Goal: Download file/media

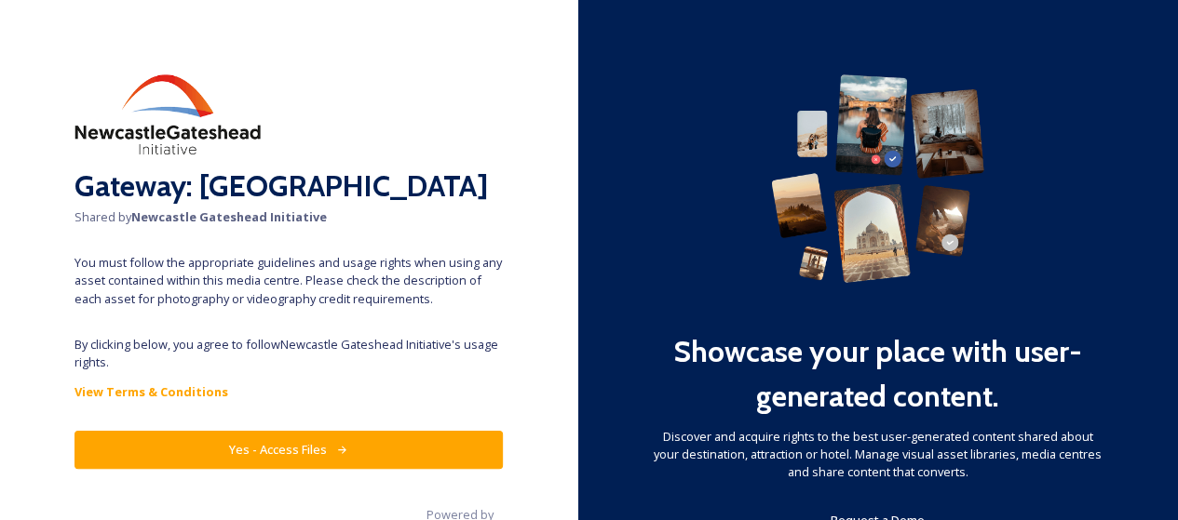
click at [268, 437] on button "Yes - Access Files" at bounding box center [288, 450] width 428 height 38
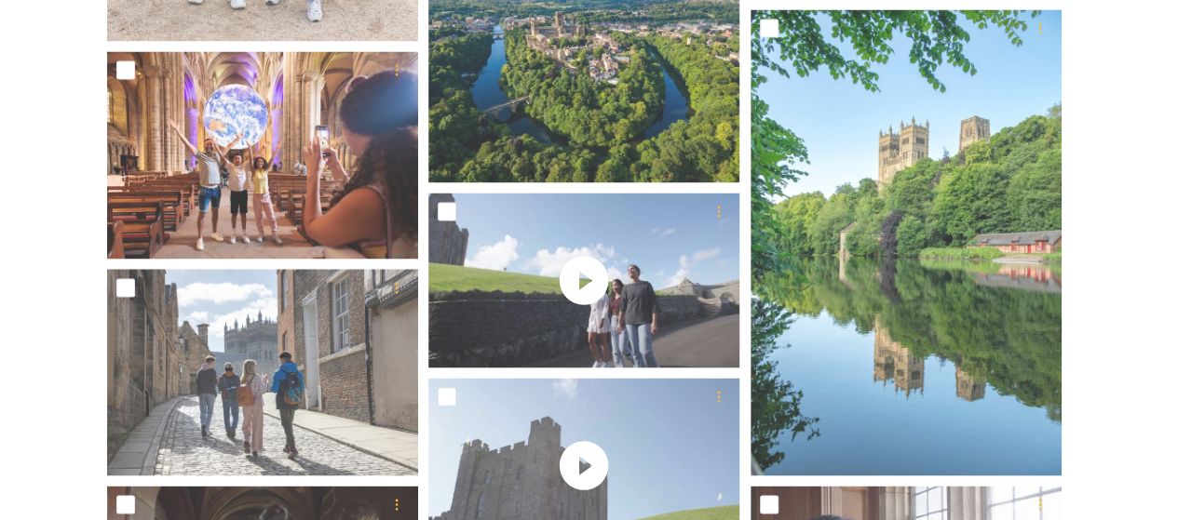
scroll to position [1642, 0]
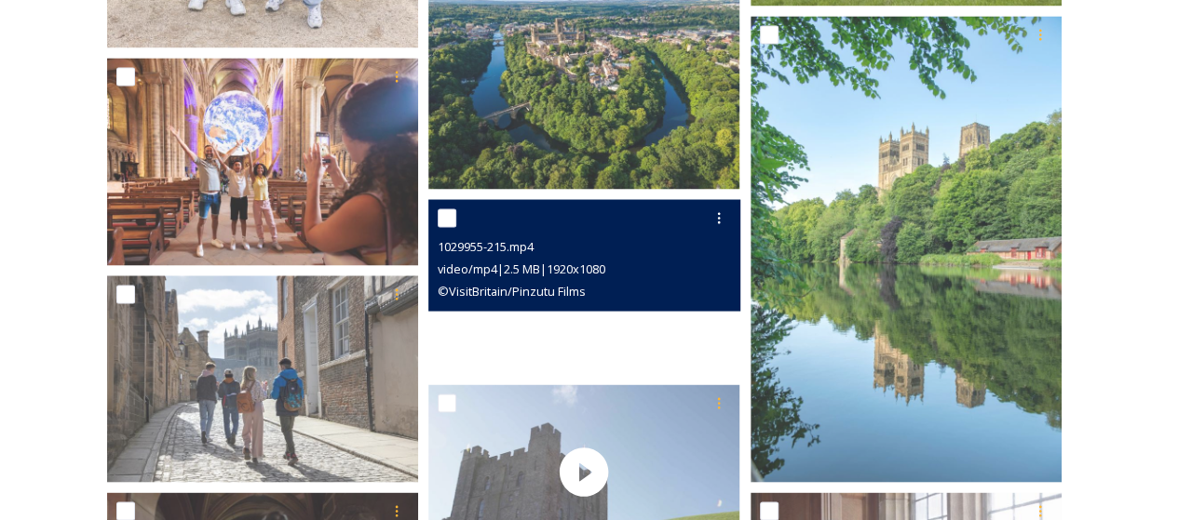
click at [656, 328] on video "1029955-215.mp4" at bounding box center [583, 286] width 311 height 175
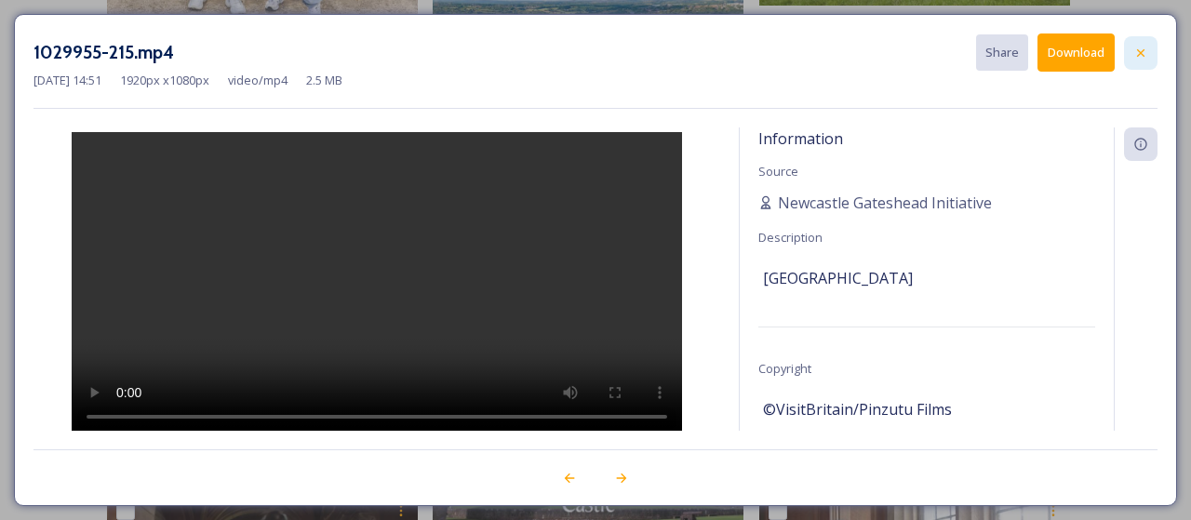
click at [1145, 59] on icon at bounding box center [1141, 53] width 15 height 15
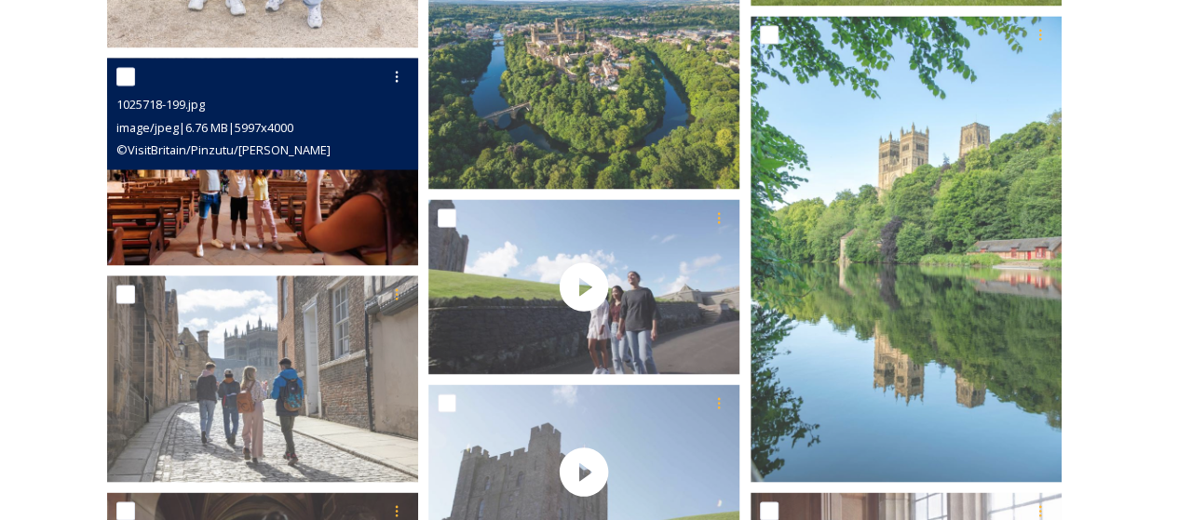
click at [289, 206] on img at bounding box center [262, 162] width 311 height 208
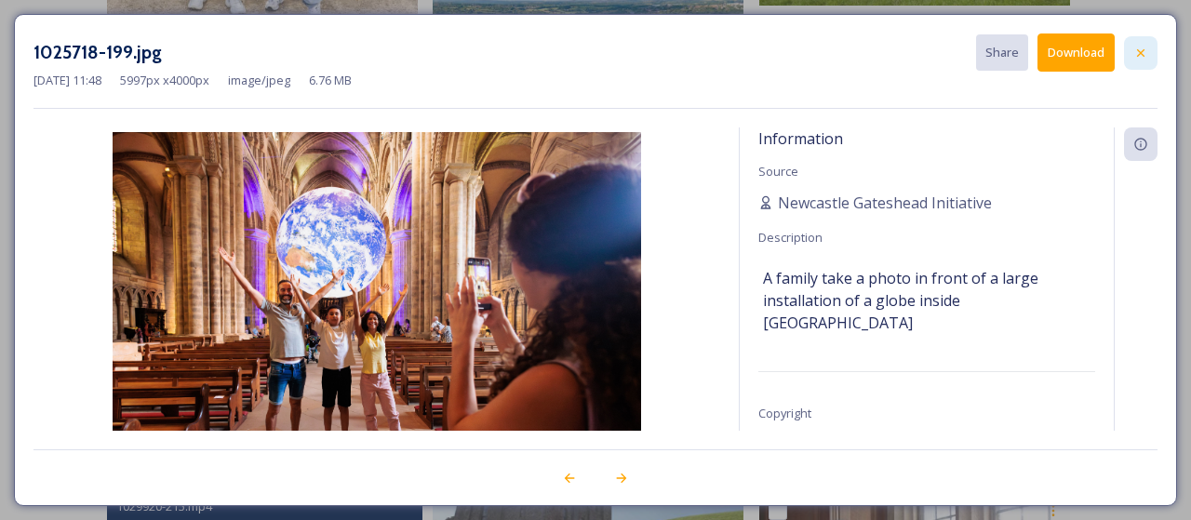
click at [1140, 47] on icon at bounding box center [1141, 53] width 15 height 15
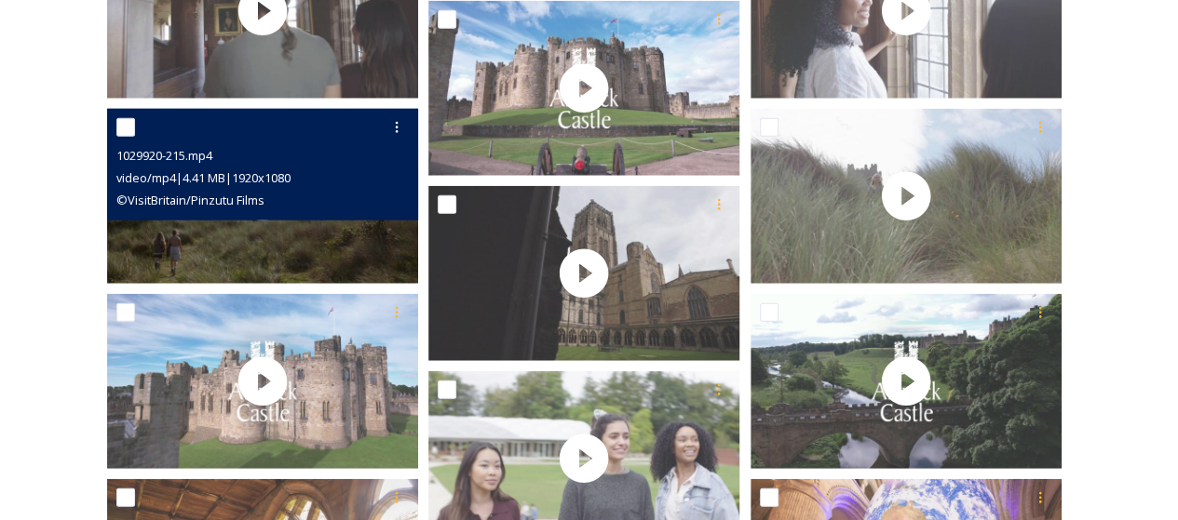
scroll to position [2294, 0]
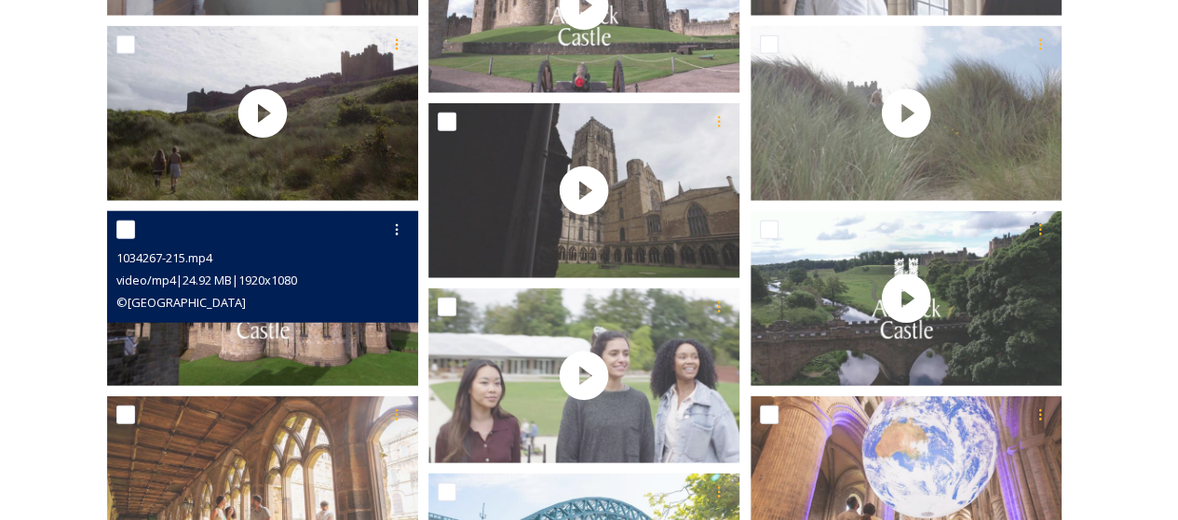
click at [269, 249] on div "1034267-215.mp4" at bounding box center [264, 258] width 297 height 22
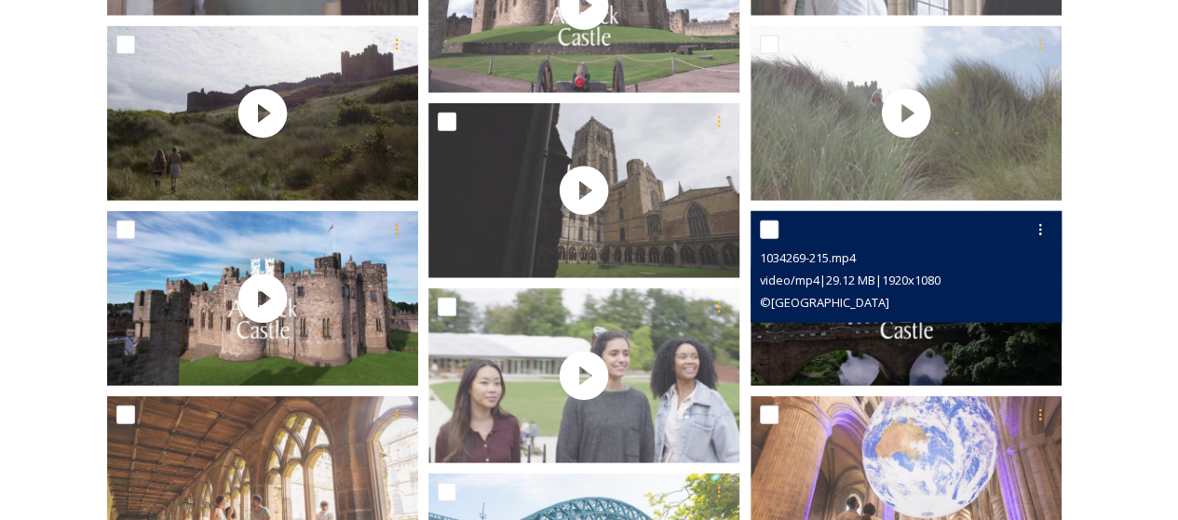
click at [955, 272] on div "video/mp4 | 29.12 MB | 1920 x 1080" at bounding box center [908, 280] width 297 height 22
click at [1043, 233] on icon at bounding box center [1039, 229] width 15 height 15
click at [1040, 271] on div "View File" at bounding box center [1017, 270] width 75 height 36
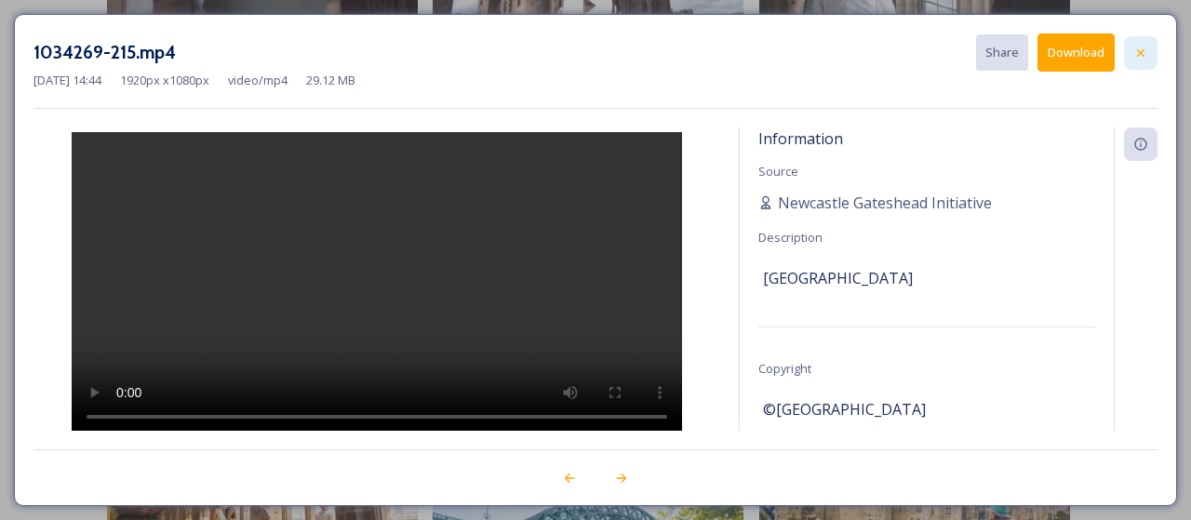
click at [1148, 55] on icon at bounding box center [1141, 53] width 15 height 15
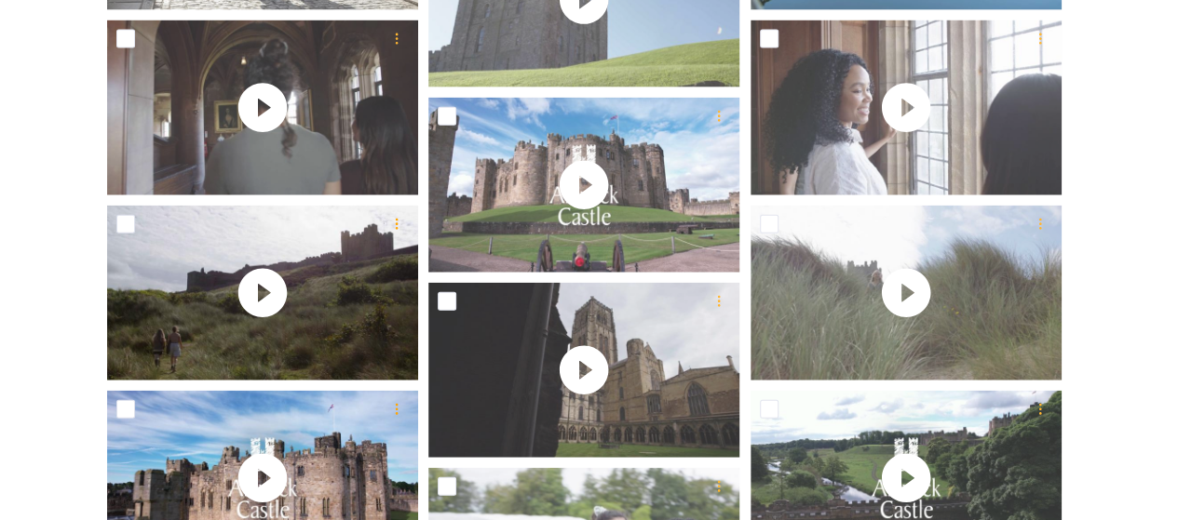
scroll to position [2014, 0]
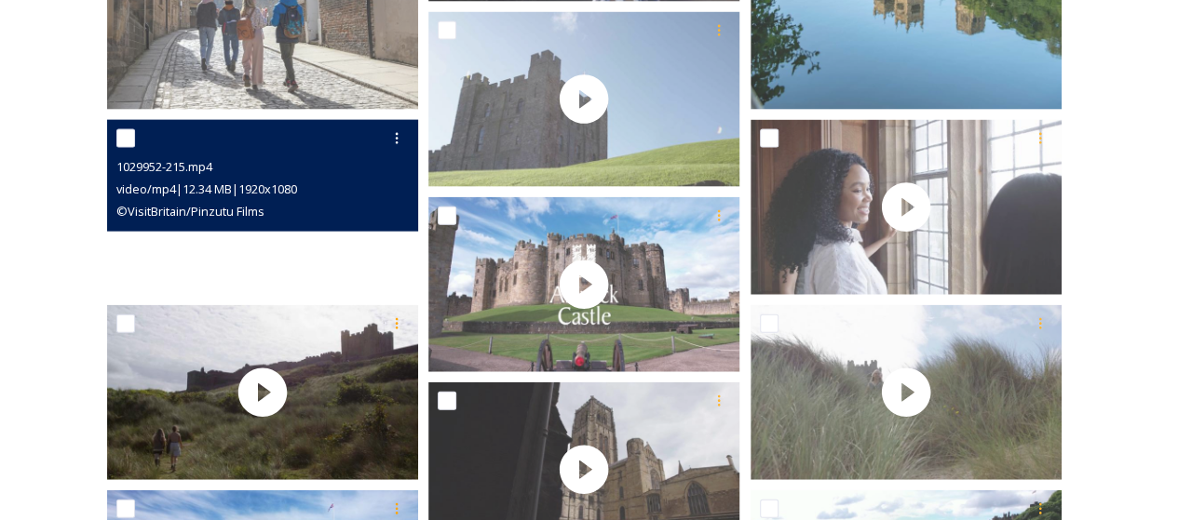
click at [361, 248] on video "1029952-215.mp4" at bounding box center [262, 207] width 311 height 175
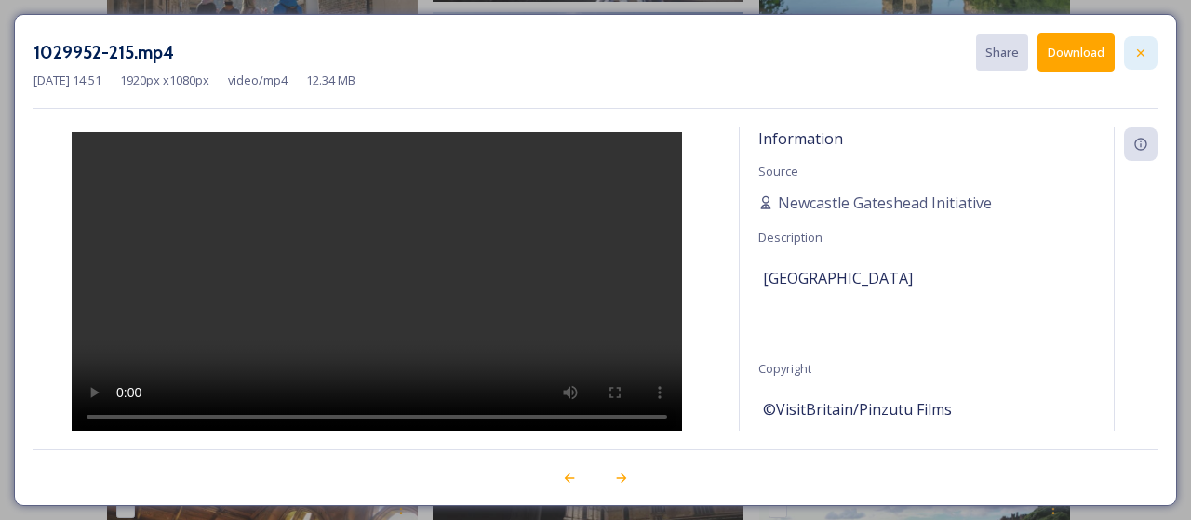
click at [1151, 53] on div at bounding box center [1141, 53] width 34 height 34
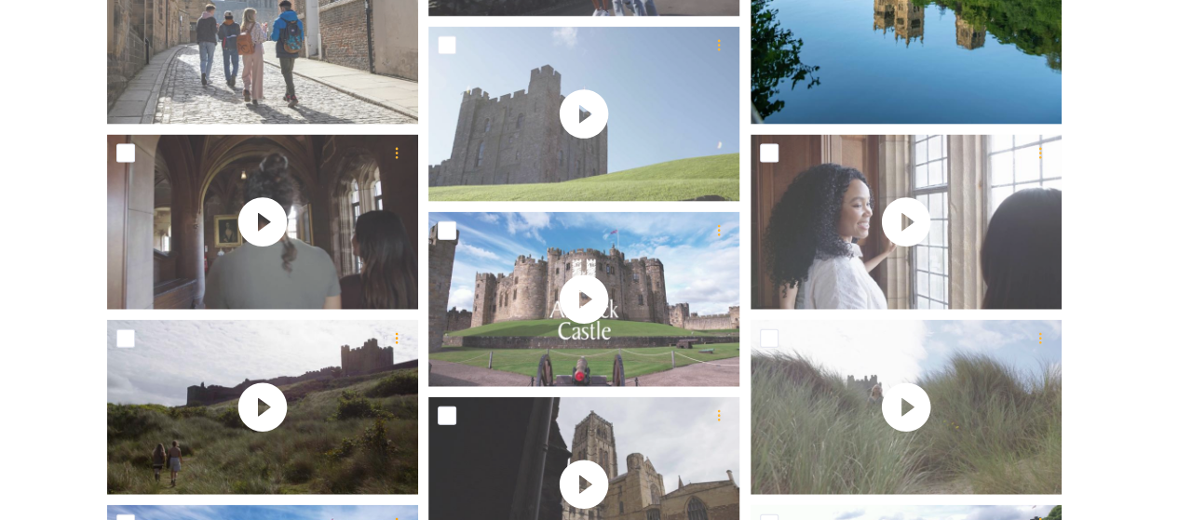
scroll to position [1828, 0]
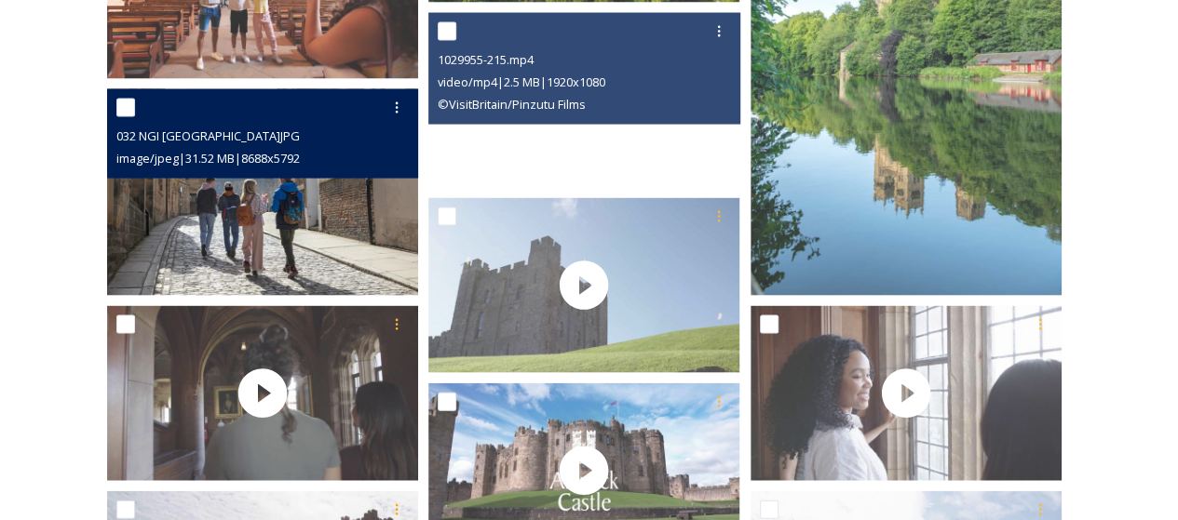
click at [224, 222] on img at bounding box center [262, 192] width 311 height 208
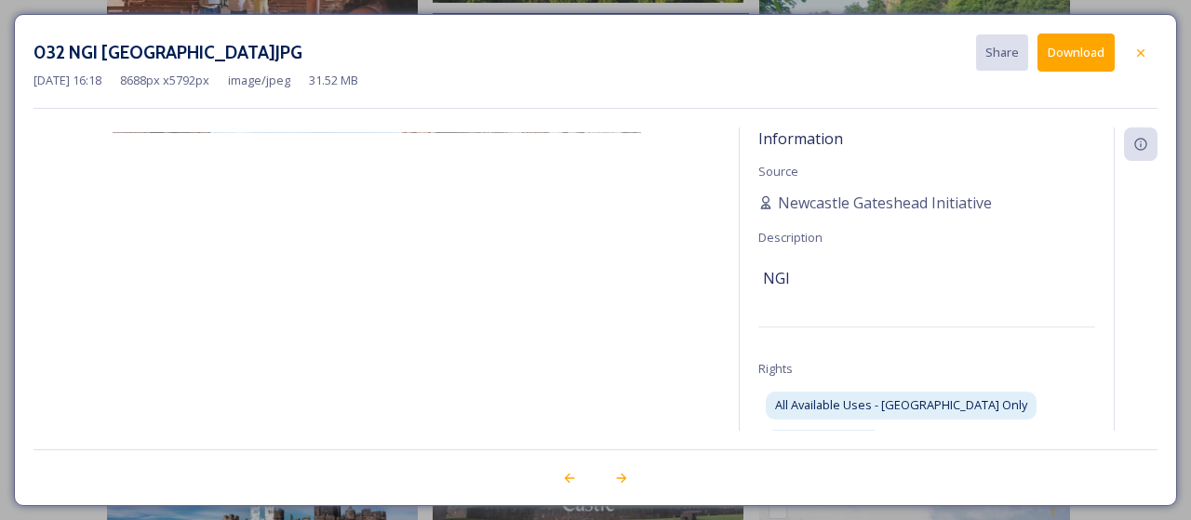
click at [1148, 47] on div at bounding box center [1141, 53] width 34 height 34
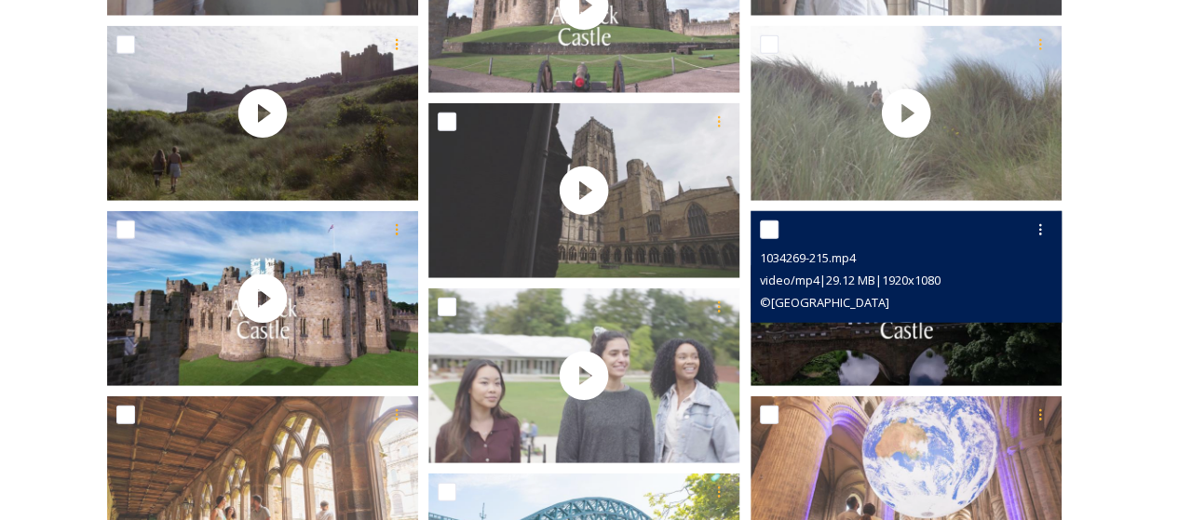
scroll to position [2573, 0]
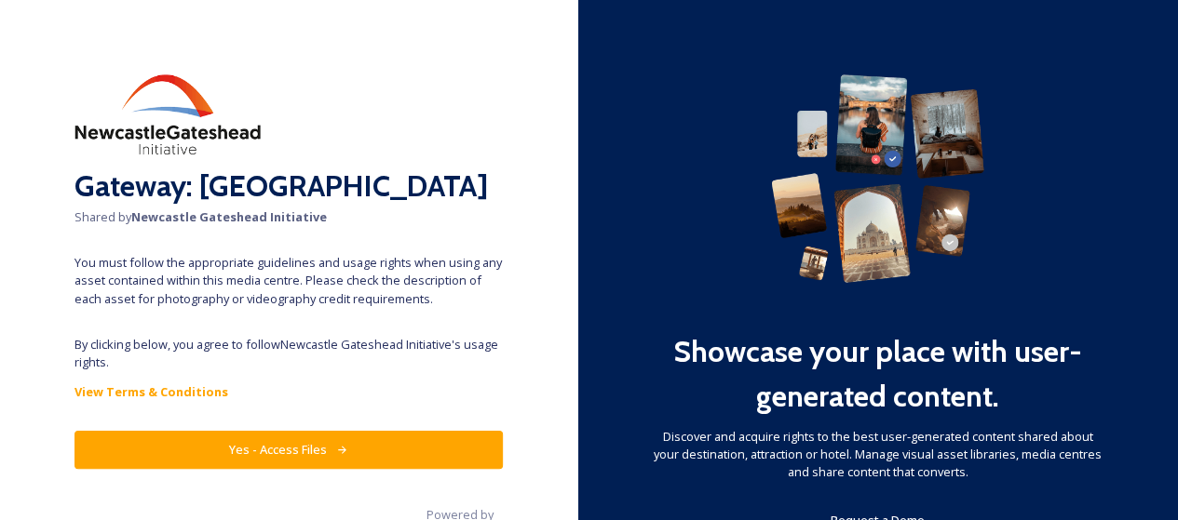
click at [443, 459] on button "Yes - Access Files" at bounding box center [288, 450] width 428 height 38
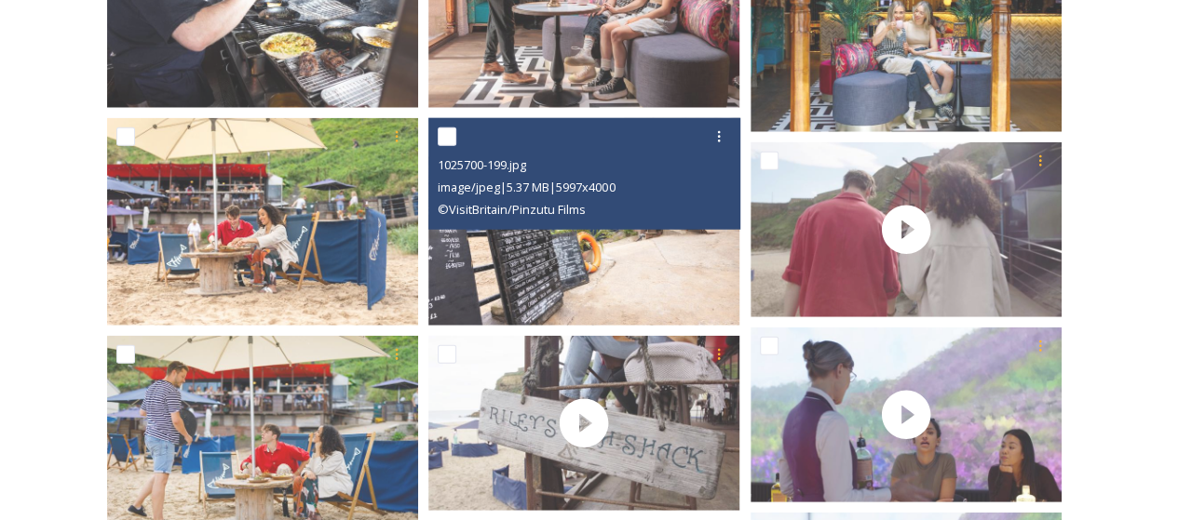
scroll to position [2513, 0]
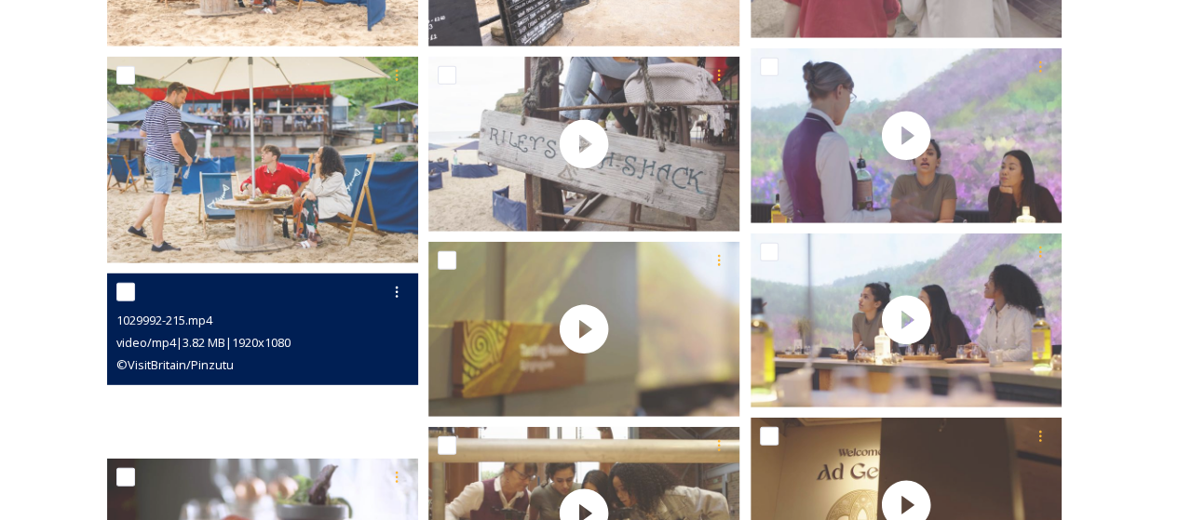
click at [291, 416] on video "1029992-215.mp4" at bounding box center [262, 361] width 311 height 175
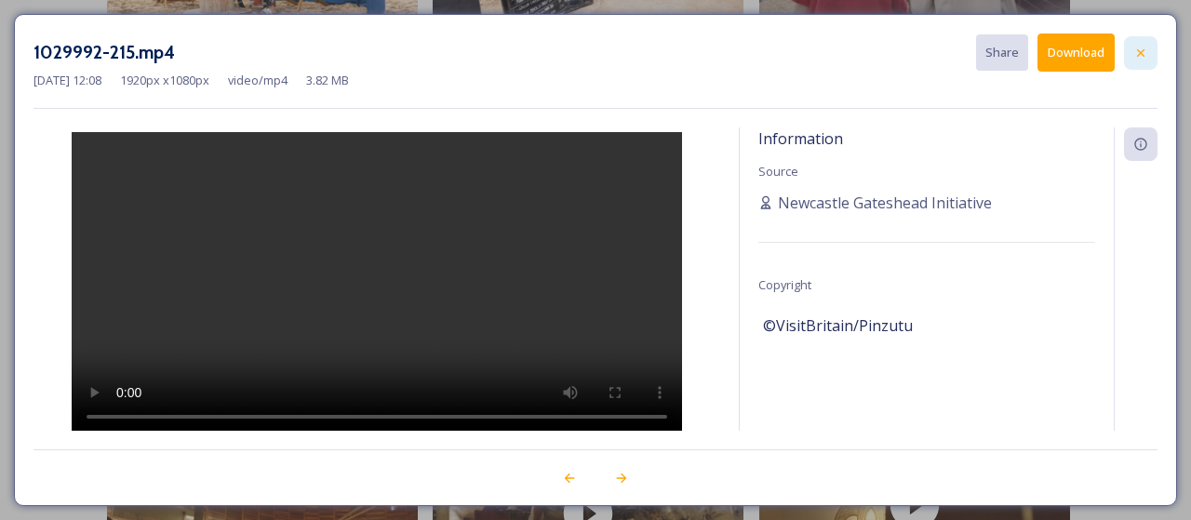
click at [1145, 51] on icon at bounding box center [1141, 53] width 15 height 15
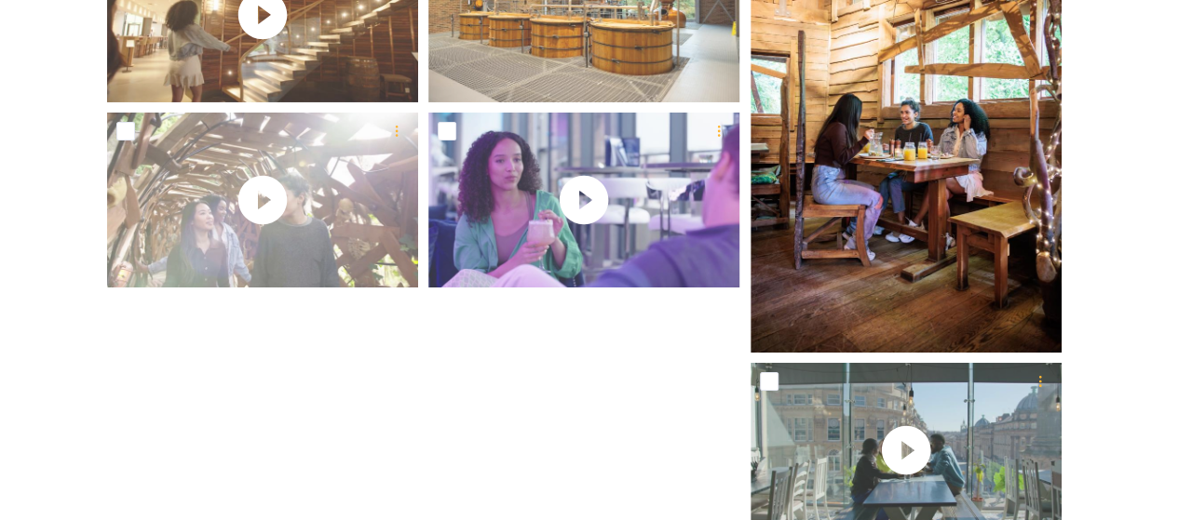
scroll to position [3288, 0]
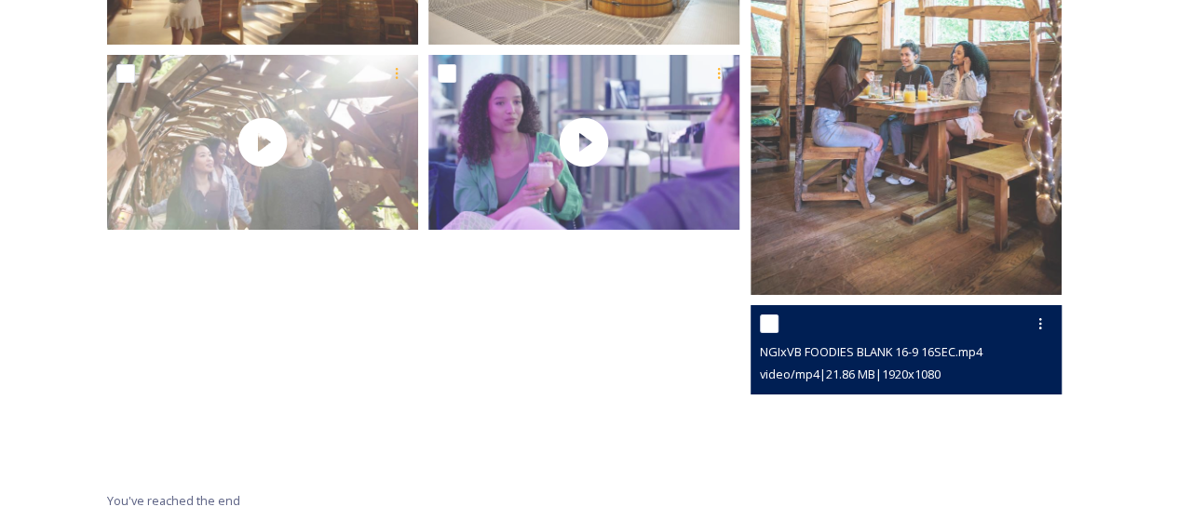
click at [841, 428] on video "NGIxVB FOODIES BLANK 16-9 16SEC.mp4" at bounding box center [905, 392] width 311 height 175
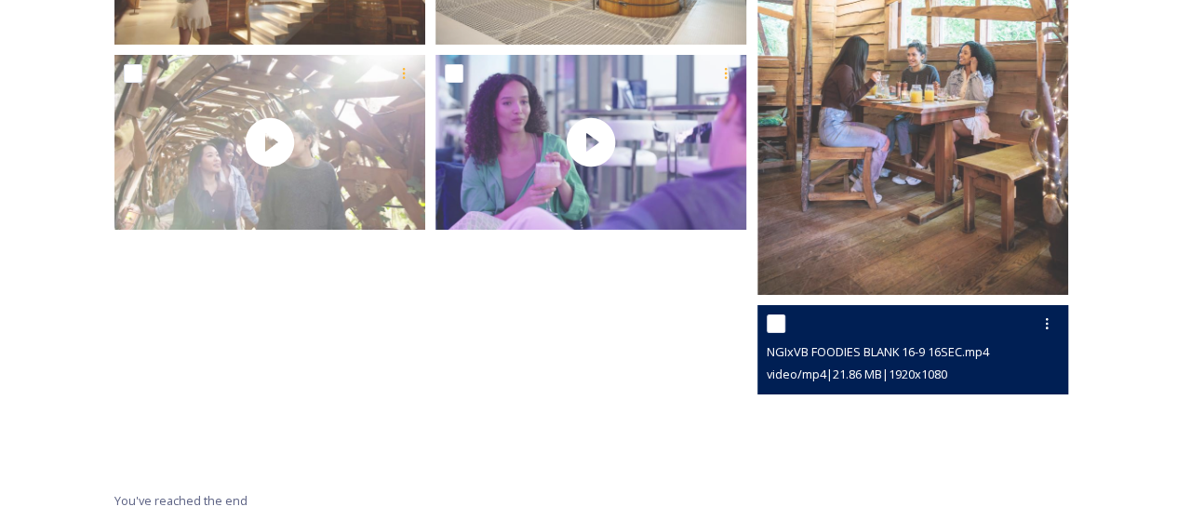
scroll to position [3103, 0]
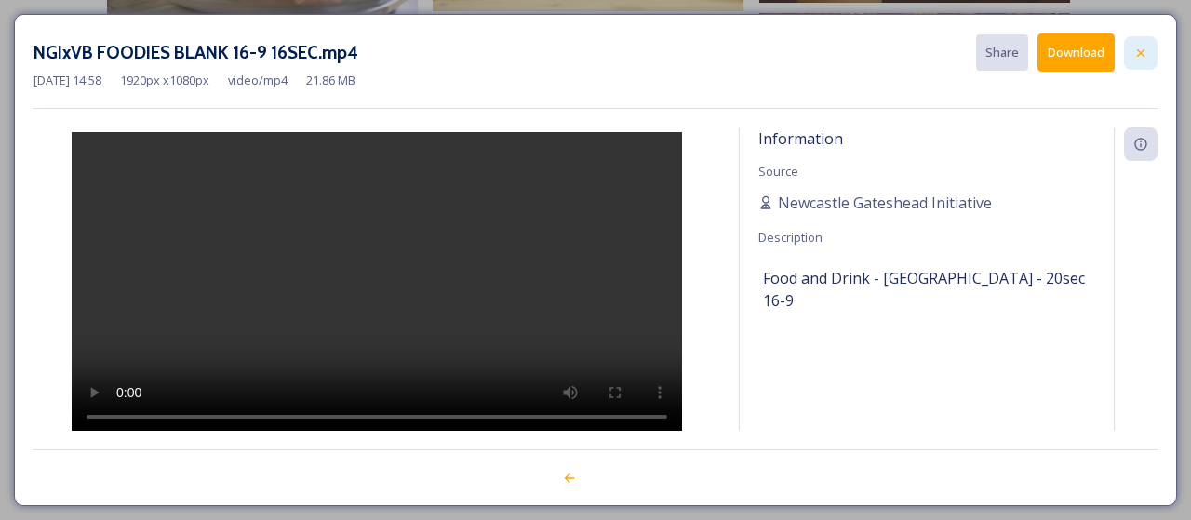
click at [1152, 49] on div at bounding box center [1141, 53] width 34 height 34
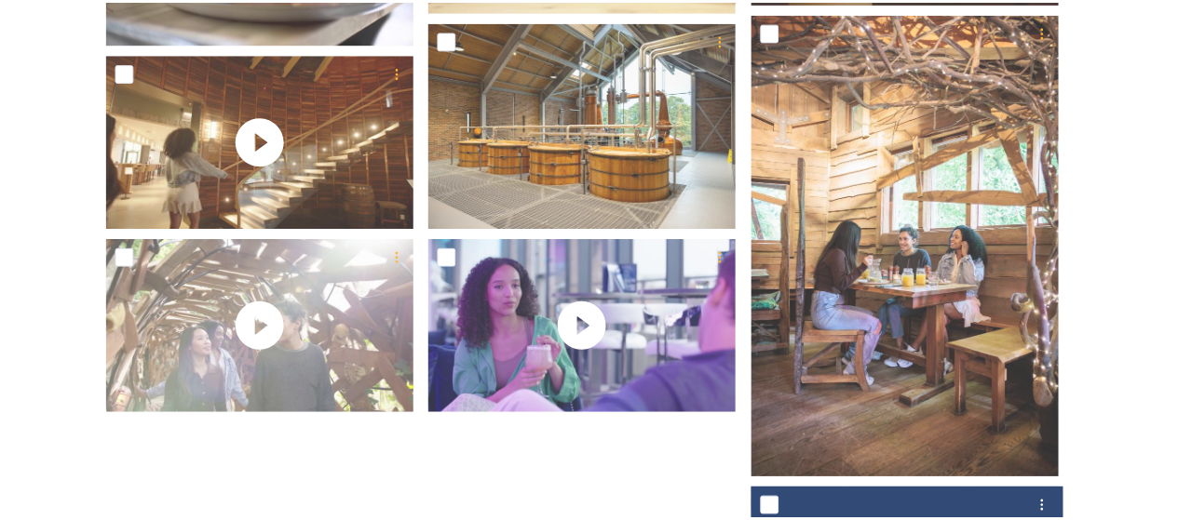
scroll to position [3288, 0]
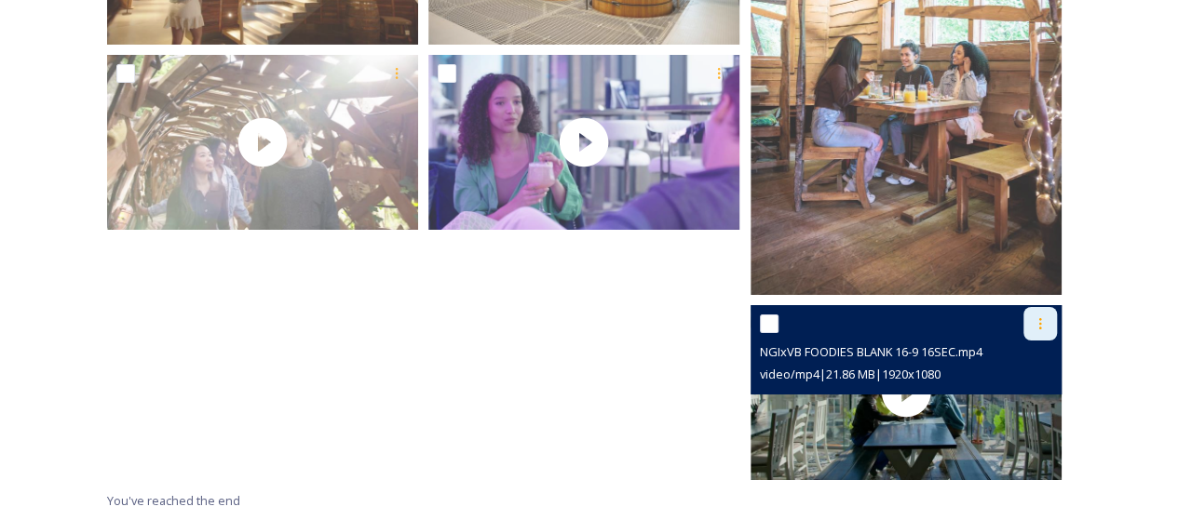
click at [1035, 320] on icon at bounding box center [1039, 323] width 15 height 15
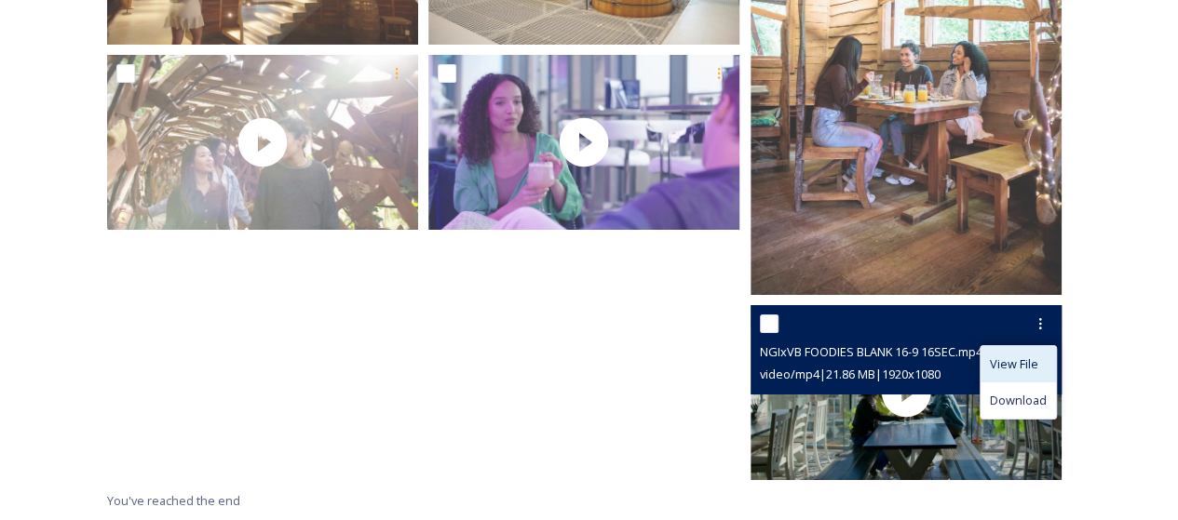
click at [1028, 358] on span "View File" at bounding box center [1013, 365] width 48 height 18
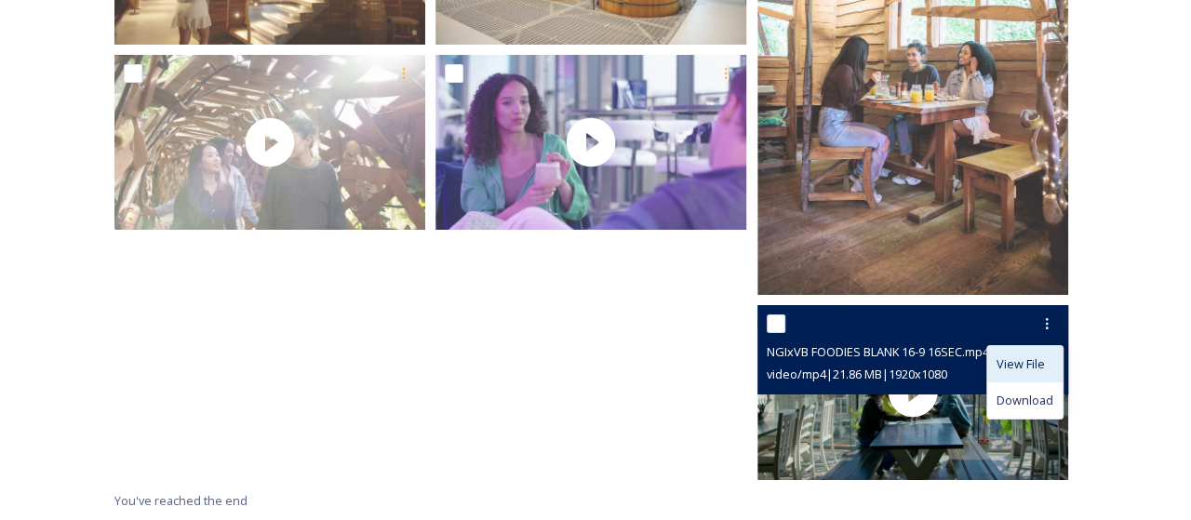
scroll to position [3103, 0]
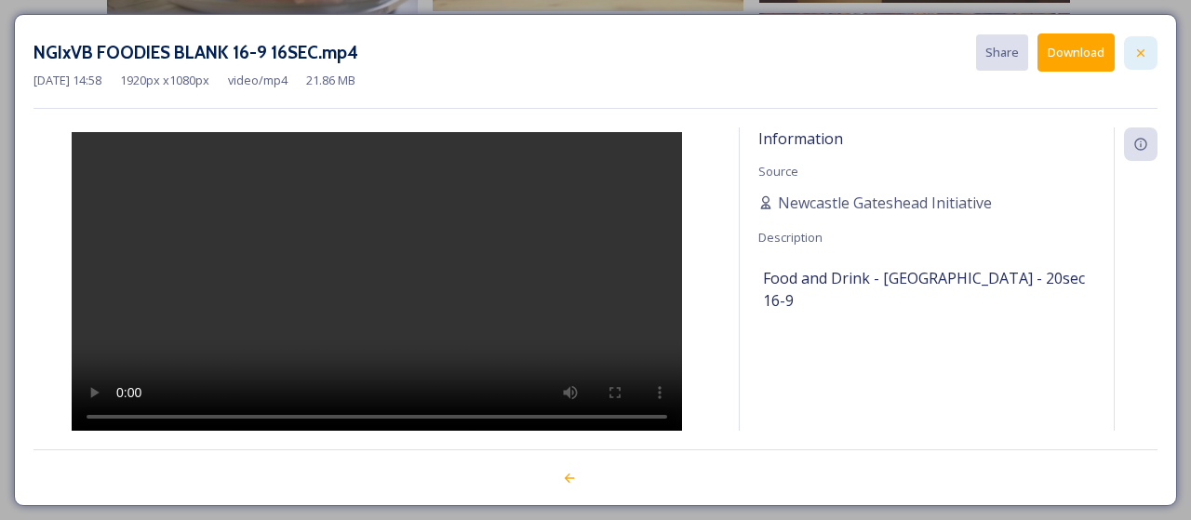
click at [1143, 48] on icon at bounding box center [1141, 53] width 15 height 15
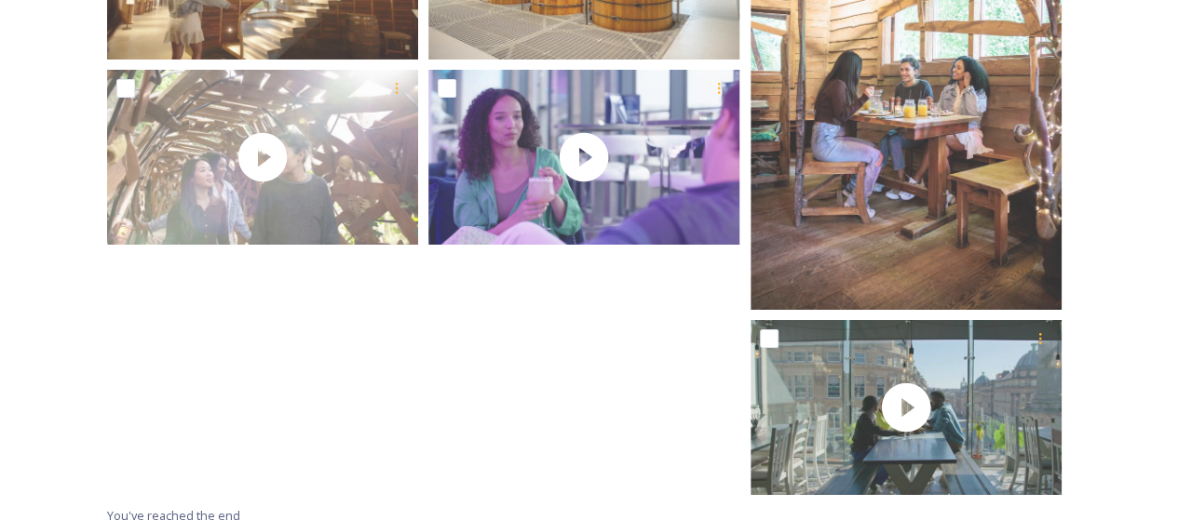
scroll to position [3288, 0]
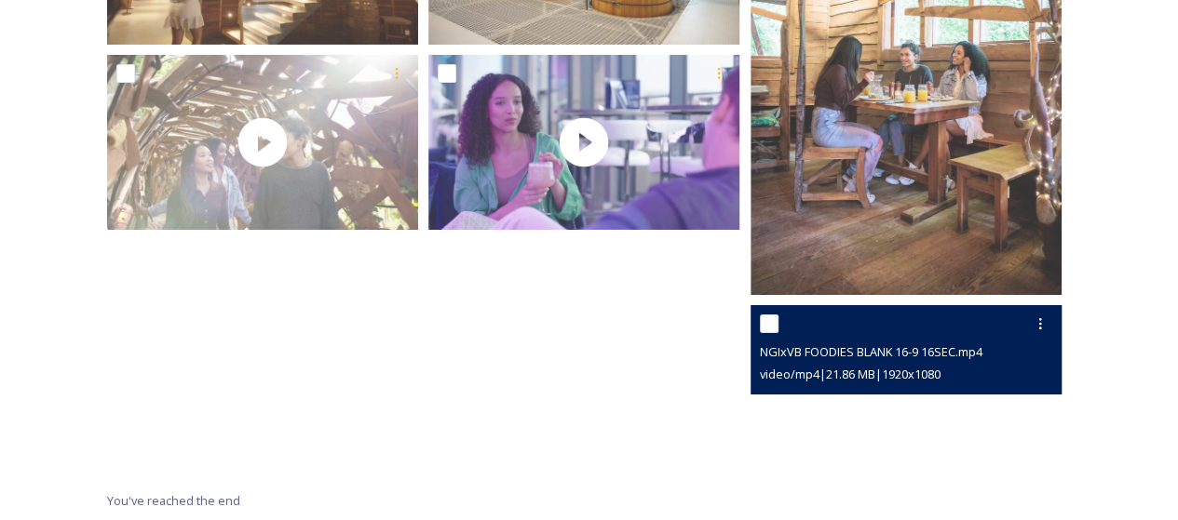
click at [825, 420] on video "NGIxVB FOODIES BLANK 16-9 16SEC.mp4" at bounding box center [905, 392] width 311 height 175
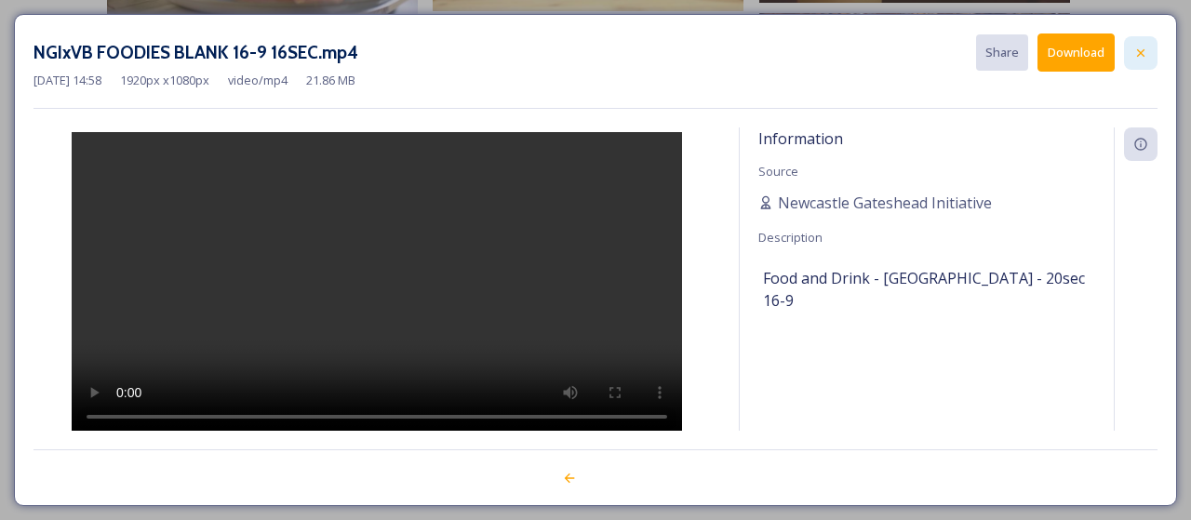
click at [1148, 51] on icon at bounding box center [1141, 53] width 15 height 15
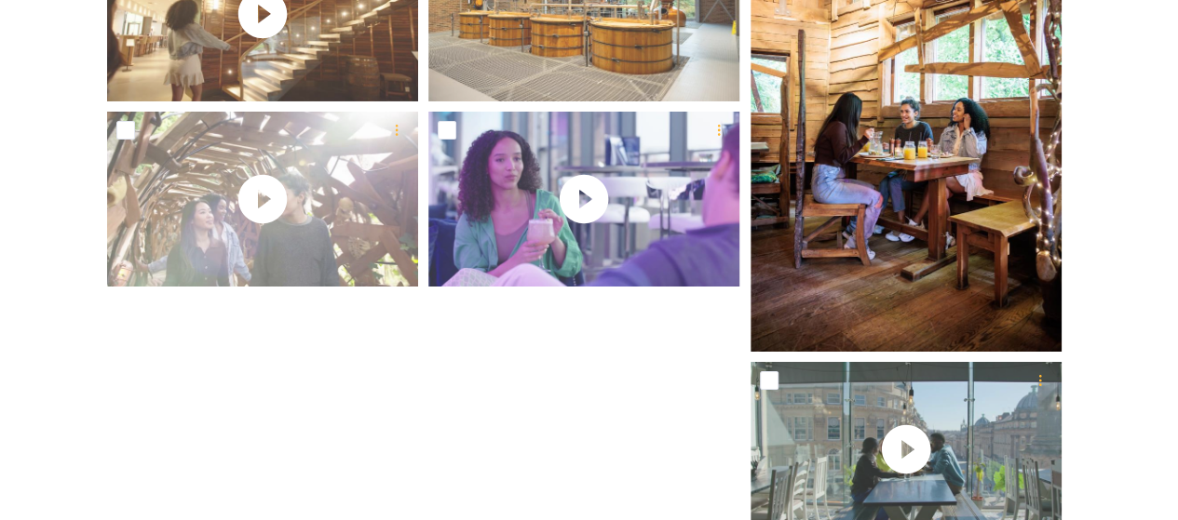
scroll to position [3288, 0]
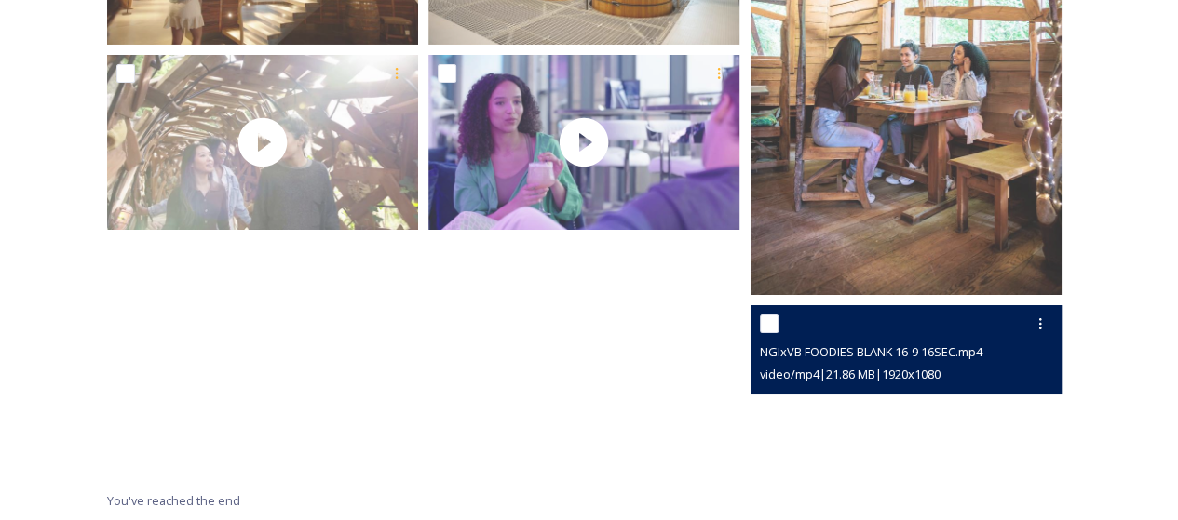
click at [832, 401] on video "NGIxVB FOODIES BLANK 16-9 16SEC.mp4" at bounding box center [905, 392] width 311 height 175
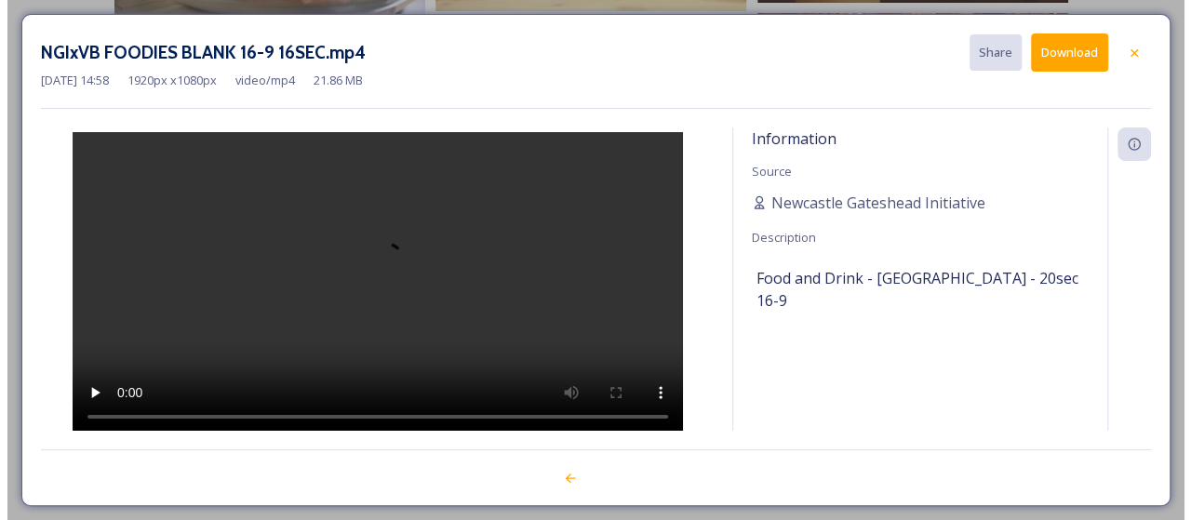
scroll to position [3103, 0]
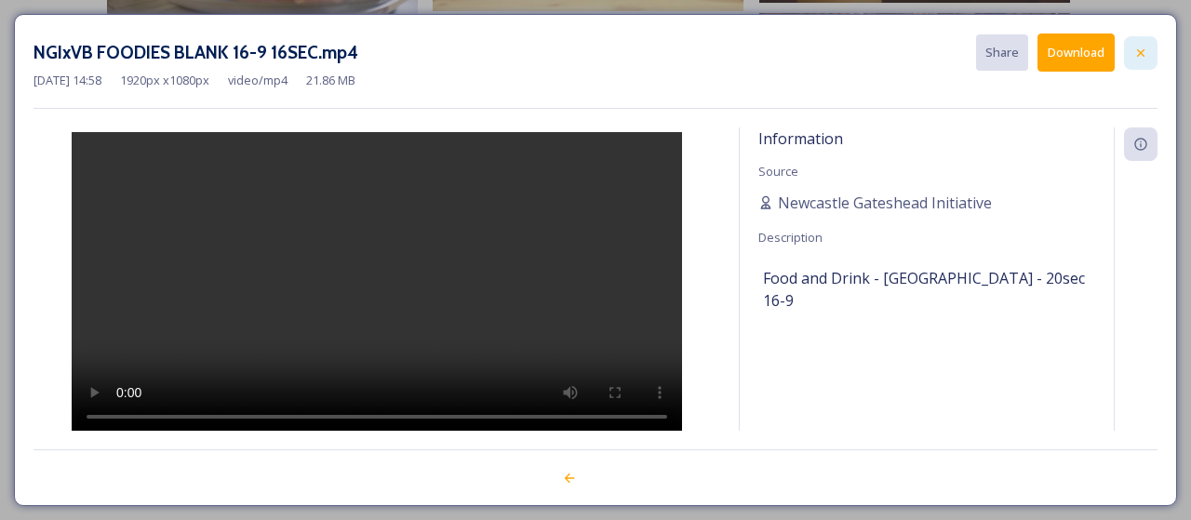
click at [1137, 47] on icon at bounding box center [1141, 53] width 15 height 15
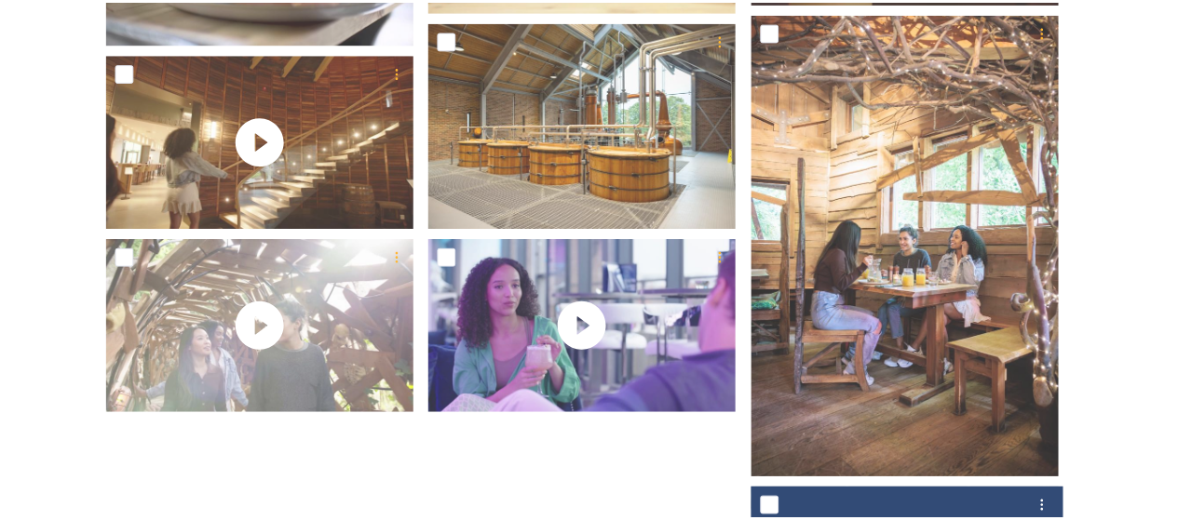
scroll to position [3288, 0]
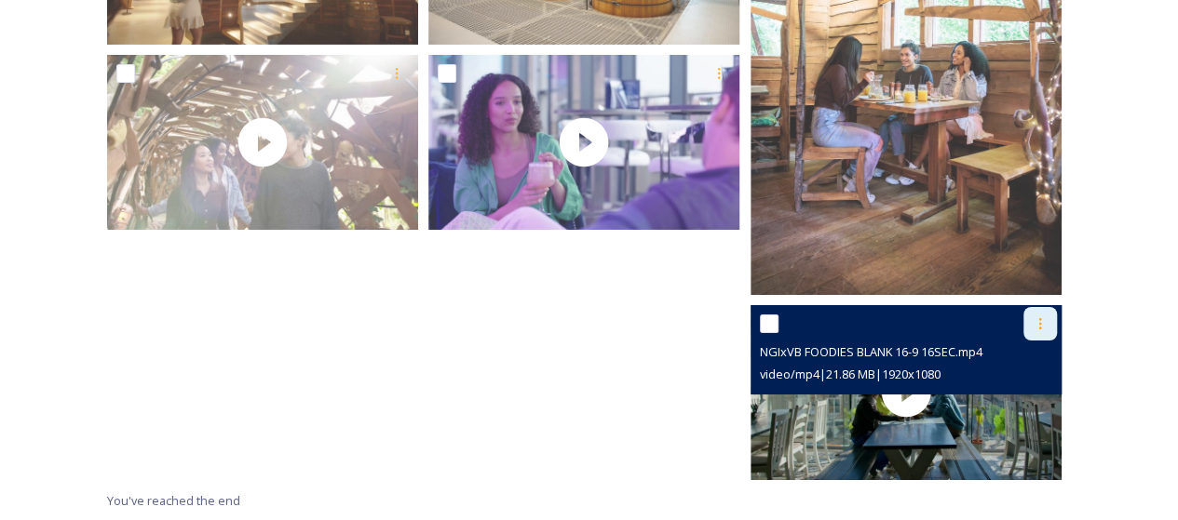
click at [1041, 327] on icon at bounding box center [1039, 323] width 15 height 15
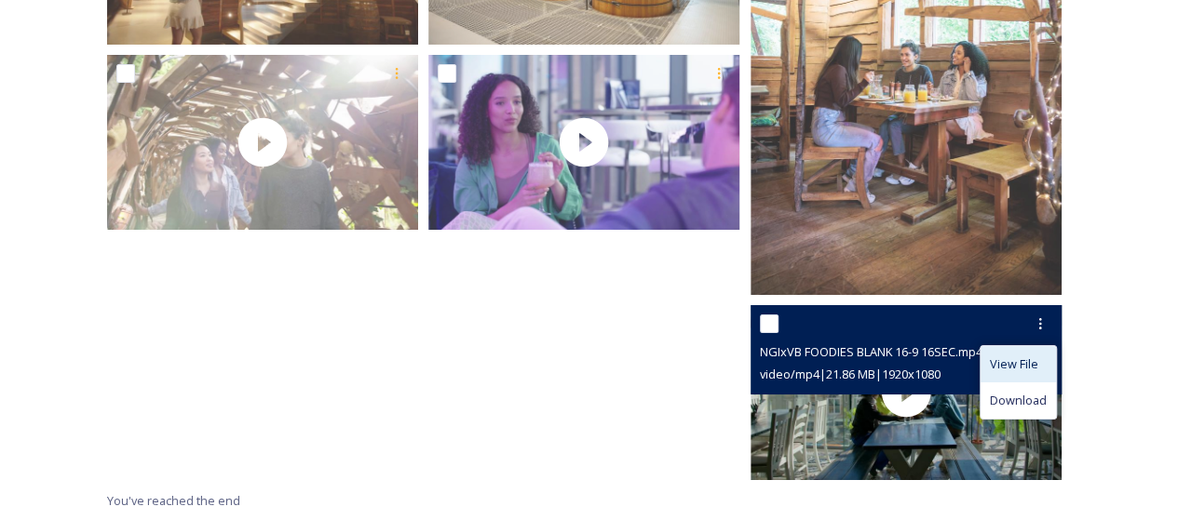
click at [1031, 364] on span "View File" at bounding box center [1013, 365] width 48 height 18
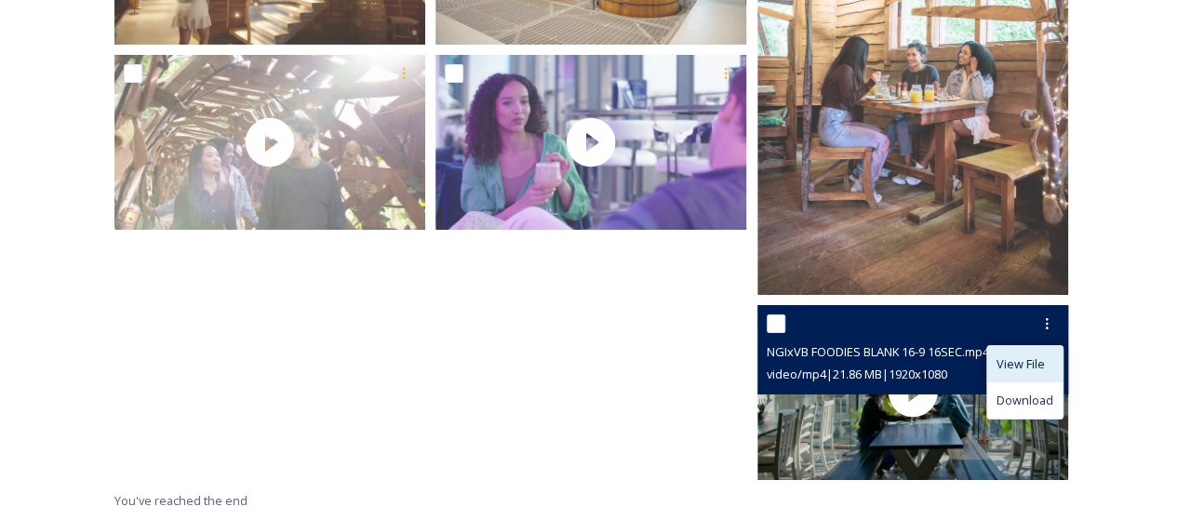
scroll to position [3103, 0]
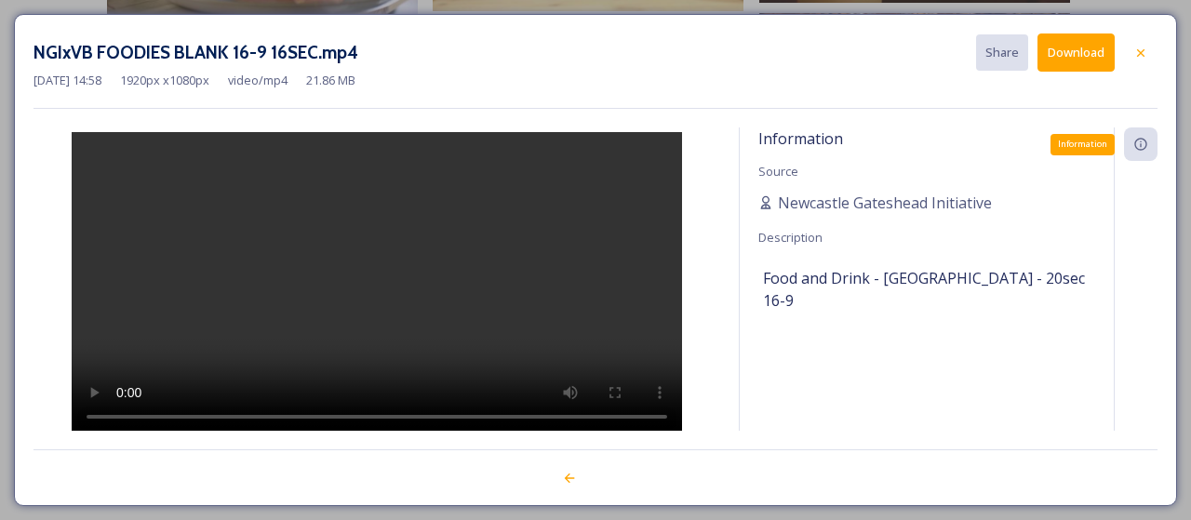
click at [1154, 157] on div "Information" at bounding box center [1141, 145] width 34 height 34
click at [895, 196] on span "Newcastle Gateshead Initiative" at bounding box center [885, 203] width 214 height 22
click at [1139, 58] on icon at bounding box center [1141, 53] width 15 height 15
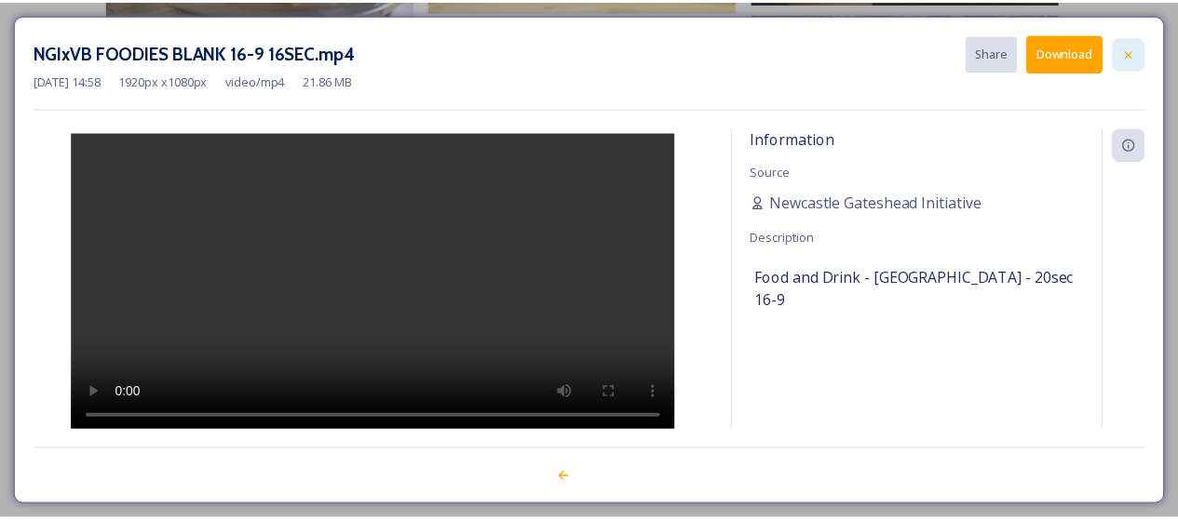
scroll to position [3288, 0]
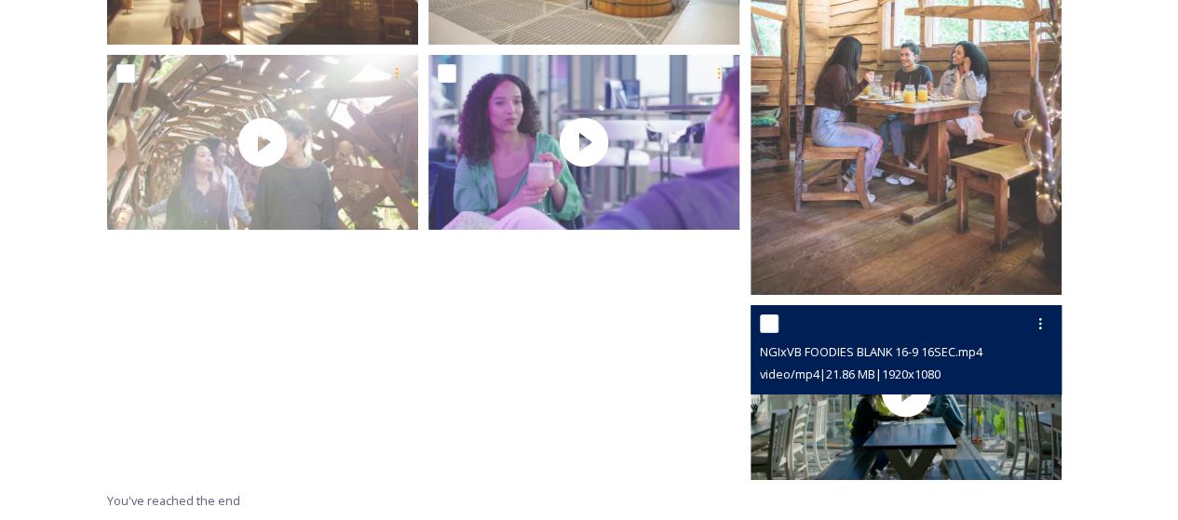
click at [772, 331] on input "checkbox" at bounding box center [769, 324] width 19 height 19
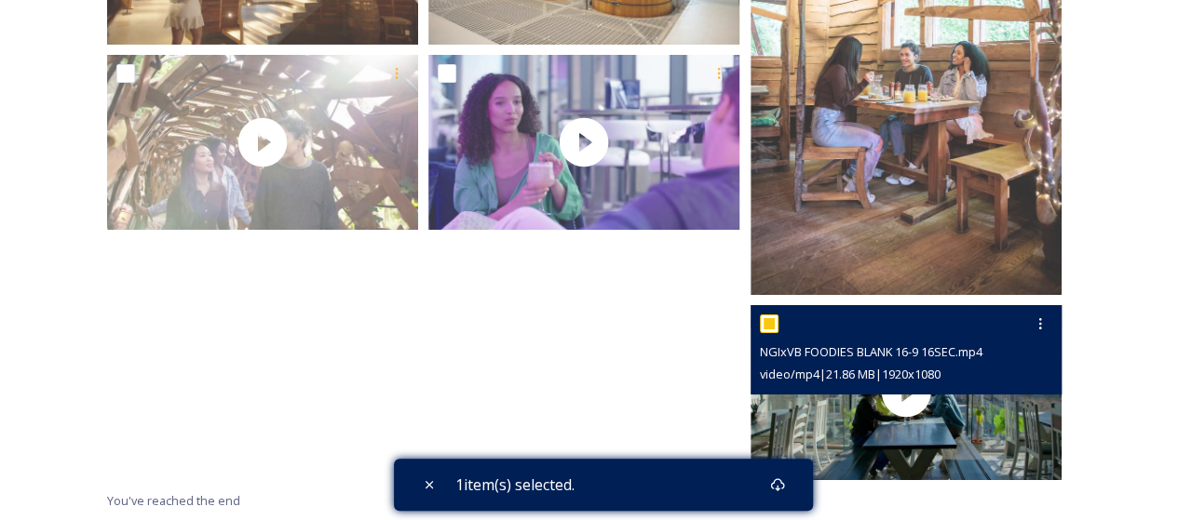
drag, startPoint x: 765, startPoint y: 325, endPoint x: 797, endPoint y: 351, distance: 41.0
click at [764, 325] on input "checkbox" at bounding box center [769, 324] width 19 height 19
checkbox input "false"
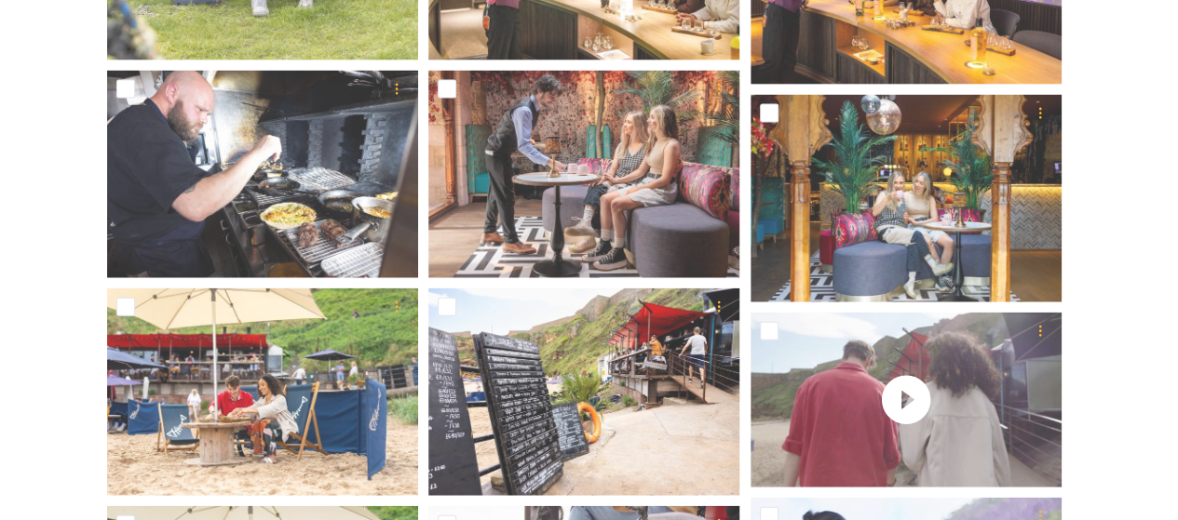
scroll to position [1985, 0]
